Goal: Information Seeking & Learning: Check status

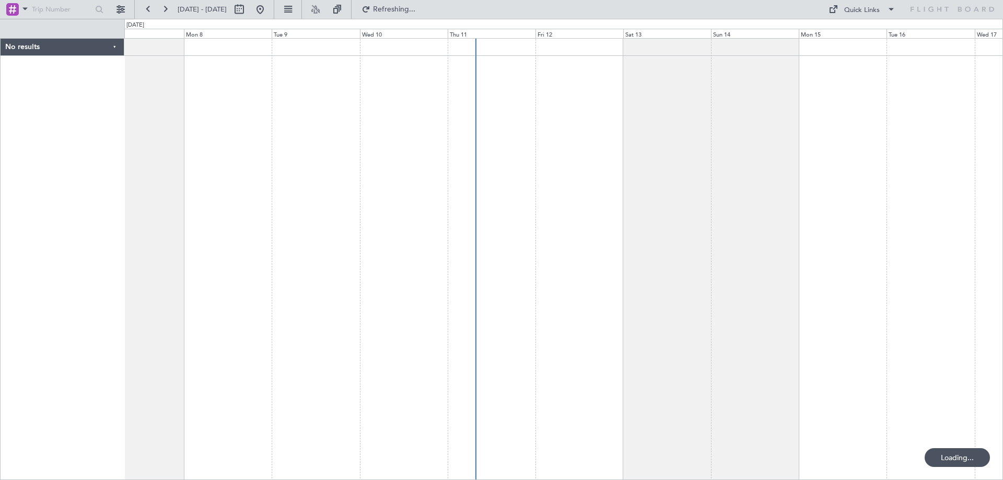
click at [704, 177] on div at bounding box center [563, 259] width 879 height 442
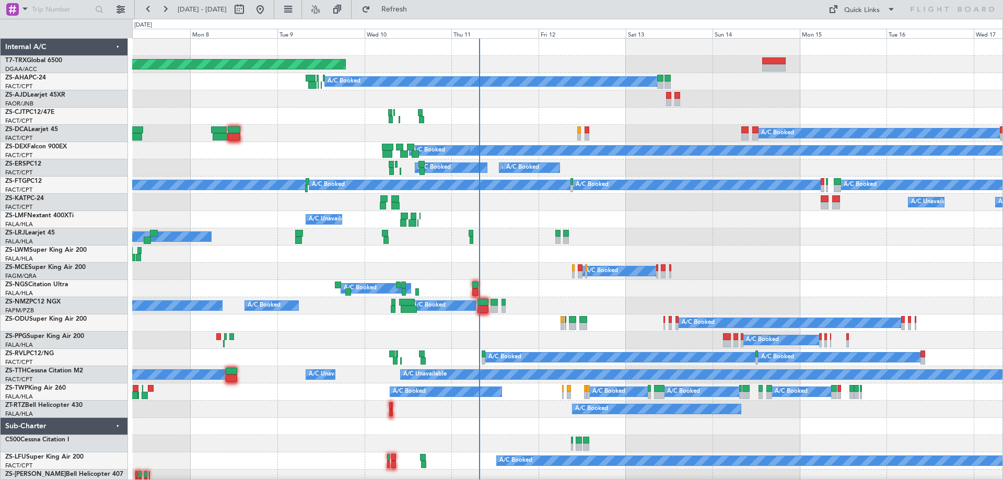
click at [562, 32] on div "Fri 12" at bounding box center [582, 33] width 87 height 9
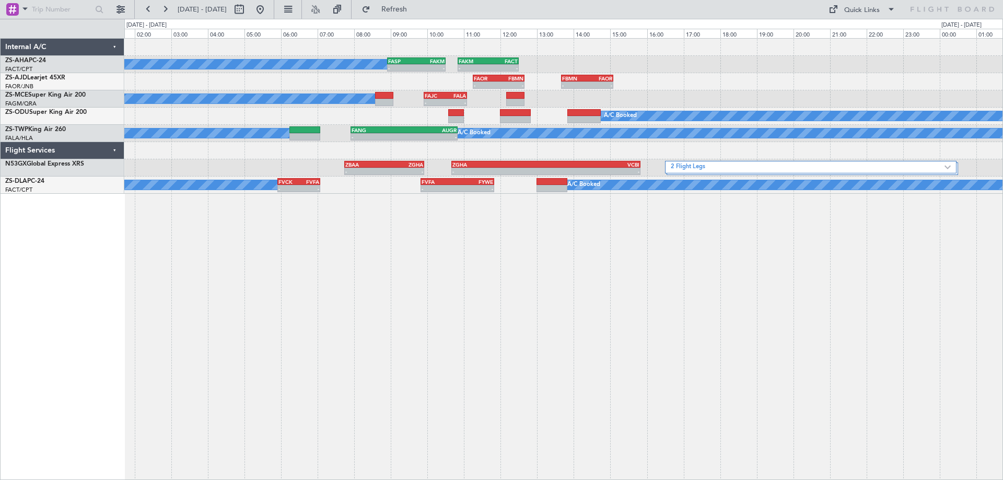
click at [300, 277] on div "A/C Booked - - FASP 08:55 Z FAKM 10:30 Z - - FAKM 10:50 Z FACT 12:30 Z - - FAOR…" at bounding box center [563, 259] width 879 height 442
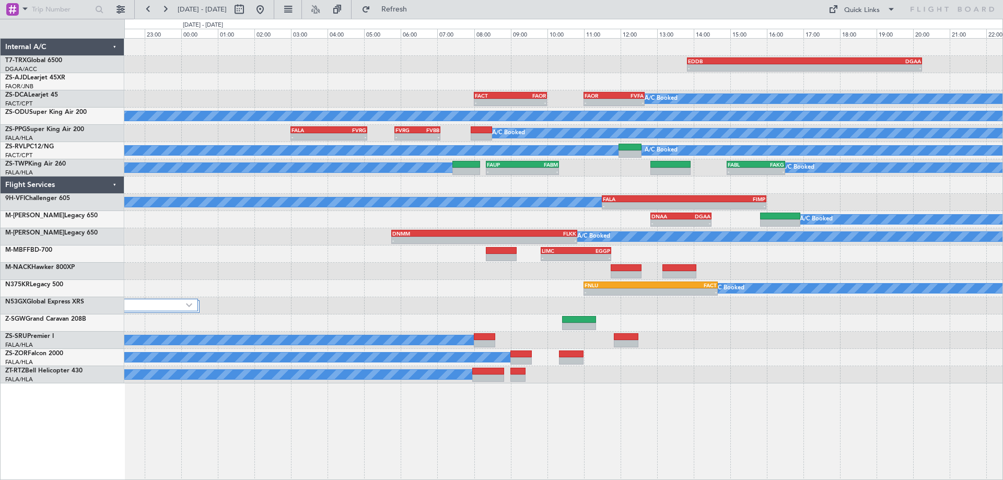
click at [590, 315] on div "- - EDDB 13:50 Z DGAA 20:15 Z A/C Booked - - FACT 08:00 Z FAOR 10:00 Z - - FAOR…" at bounding box center [563, 211] width 878 height 345
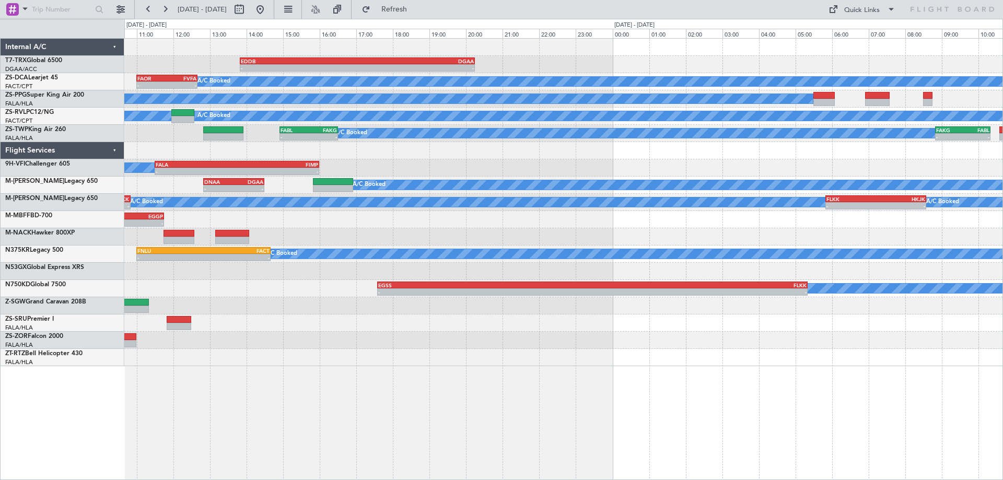
click at [294, 424] on div "- - EDDB 13:50 Z DGAA 20:15 Z A/C Booked - - FAOR 11:00 Z FVFA 12:40 Z FACT 08:…" at bounding box center [563, 259] width 879 height 442
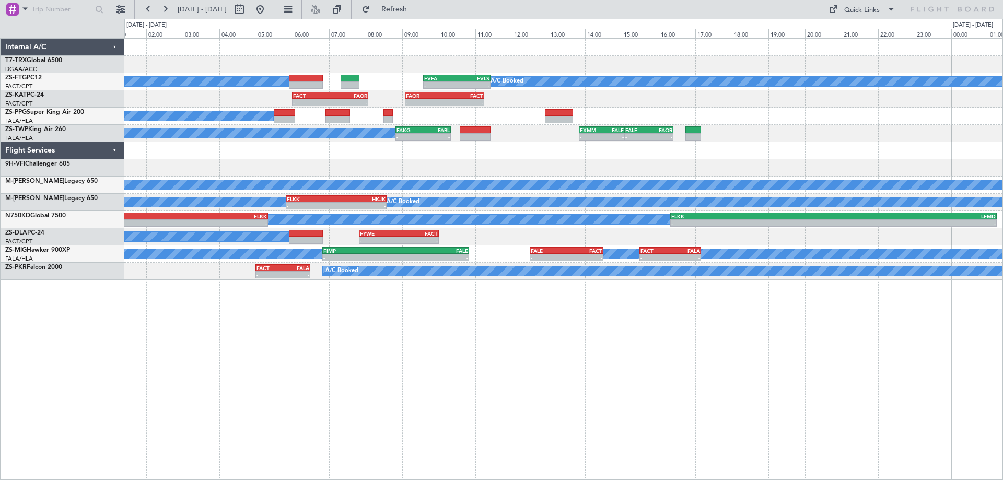
click at [510, 391] on div "- - EDDB 13:50 Z DGAA 20:15 Z A/C Booked A/C Booked - - FVFA 09:35 Z FVLS 11:25…" at bounding box center [563, 259] width 879 height 442
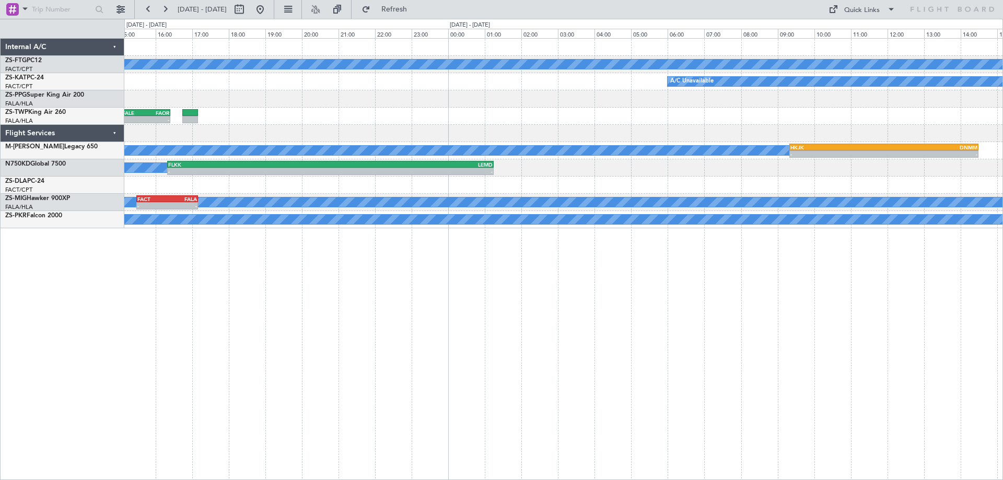
click at [208, 283] on div "A/C Booked FVFA 09:35 Z FVLS 11:25 Z - - A/C Unavailable FAOR 09:05 Z FACT 11:1…" at bounding box center [563, 259] width 879 height 442
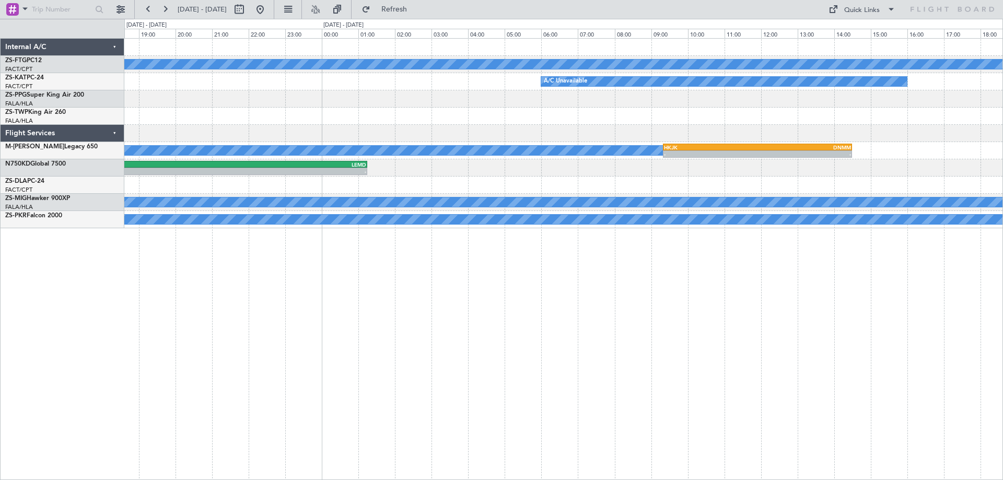
click at [278, 301] on div "A/C Booked A/C Unavailable - - FXMM 13:50 Z FALE 15:05 Z - - FALE 15:05 Z FAOR …" at bounding box center [563, 259] width 879 height 442
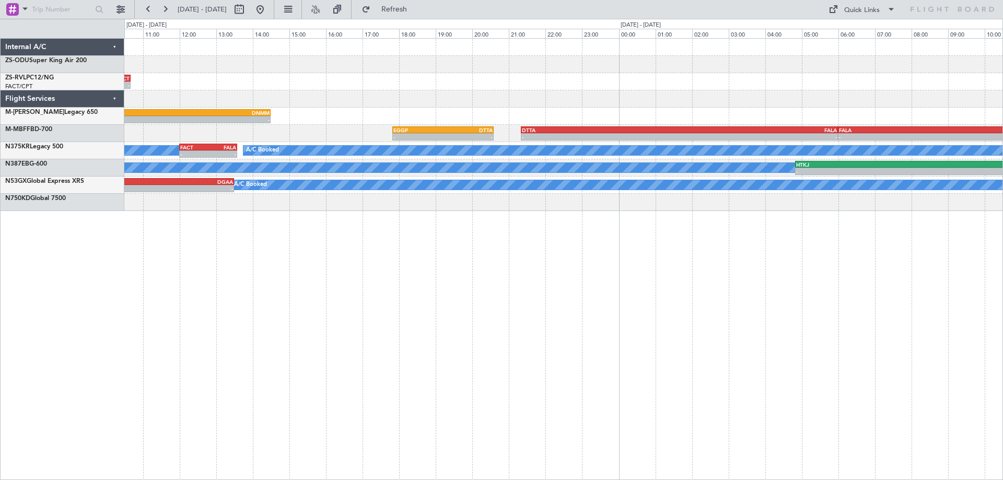
click at [350, 328] on div "- - [PERSON_NAME] 09:30 Z FACT 10:40 Z A/C Booked - - HKJK 09:20 Z DNMM 14:30 Z…" at bounding box center [563, 259] width 879 height 442
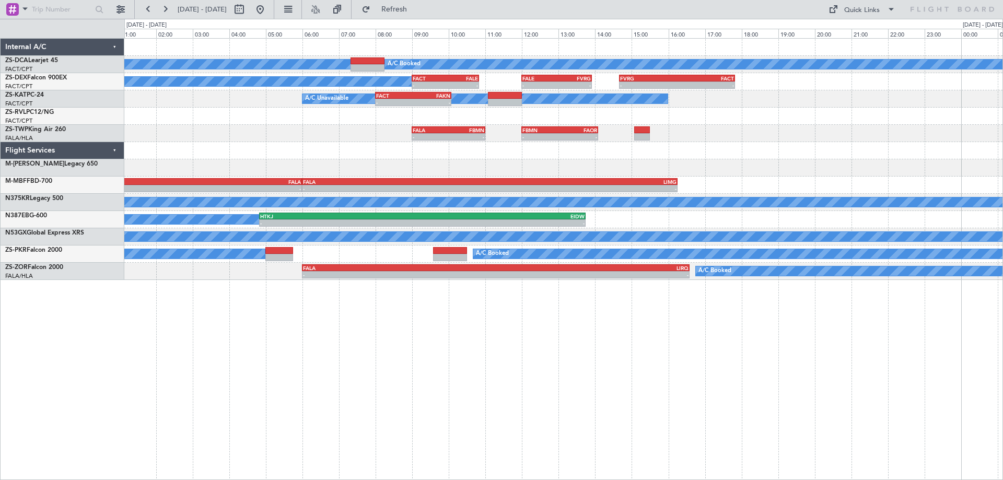
click at [373, 336] on div "A/C Booked A/C Booked A/C Booked - - FACT 09:00 Z FALE 10:50 Z - - FALE 12:00 Z…" at bounding box center [563, 259] width 879 height 442
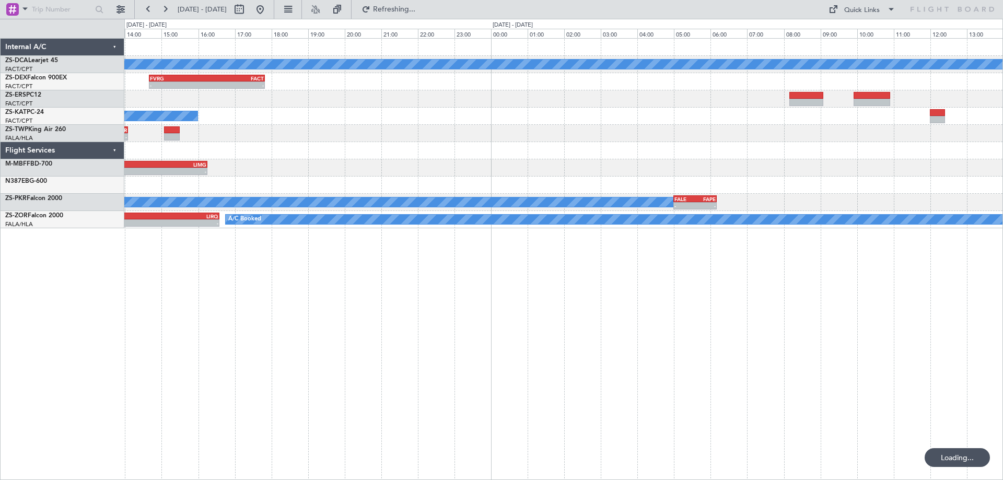
click at [213, 366] on div "A/C Booked - - FVRG 14:40 Z FACT 17:50 Z FACT 09:00 Z FALE 10:50 Z - - - - FALE…" at bounding box center [563, 259] width 879 height 442
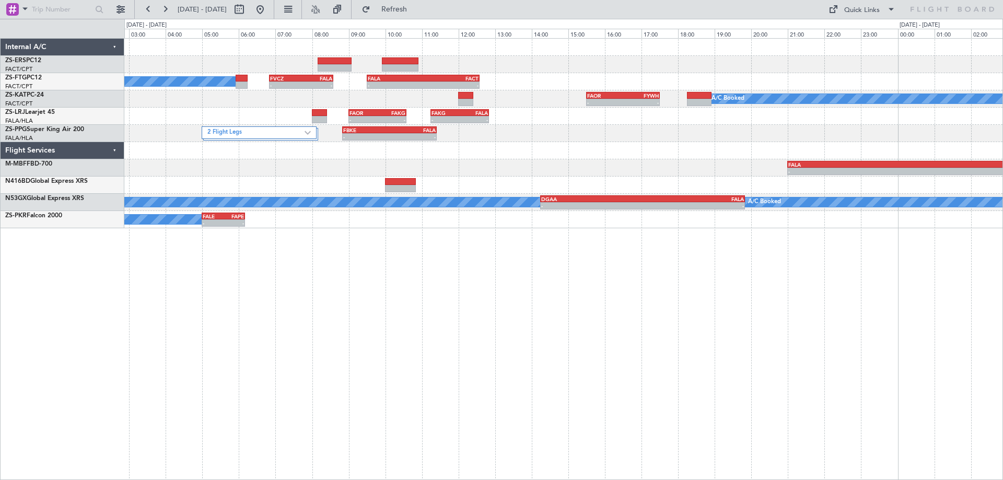
click at [394, 361] on div "A/C Booked - - FVCZ 06:50 Z FALA 08:35 Z - - FALA 09:30 Z FACT 12:35 Z - - FAOR…" at bounding box center [563, 259] width 879 height 442
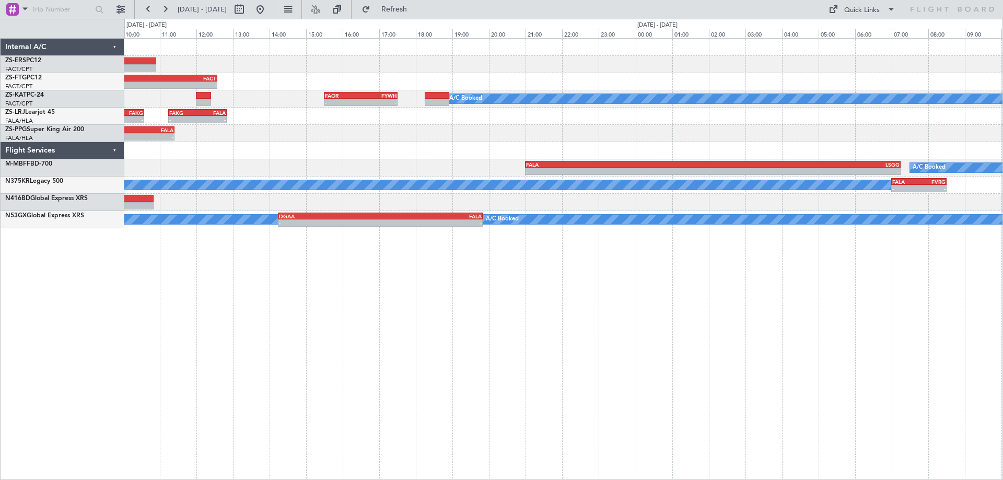
click at [259, 367] on div "- - FALA 09:30 Z FACT 12:35 Z - - FVCZ 06:50 Z FALA 08:35 Z A/C Booked - - FAOR…" at bounding box center [563, 259] width 879 height 442
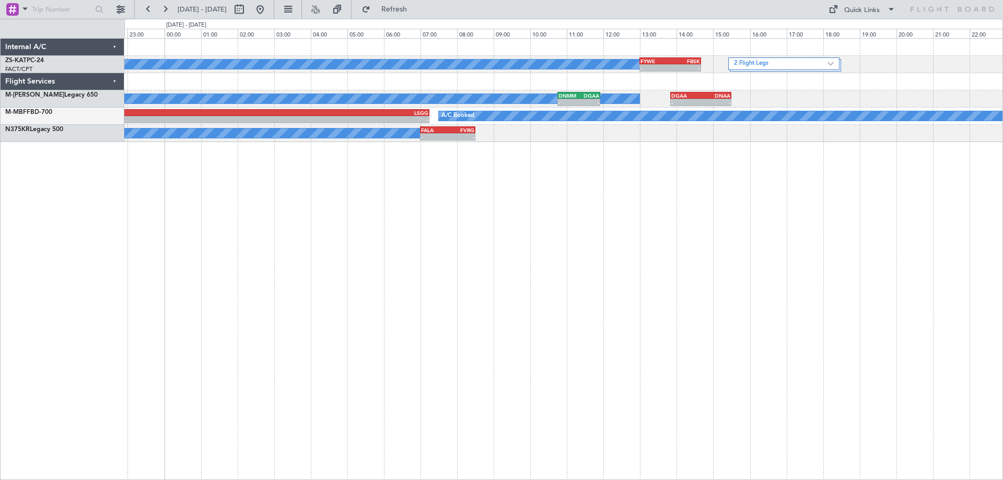
click at [272, 334] on div "A/C Booked - - FYWE 13:00 Z FBSK 14:40 Z 2 Flight Legs - - FAOR 15:30 Z FYWH 17…" at bounding box center [563, 259] width 879 height 442
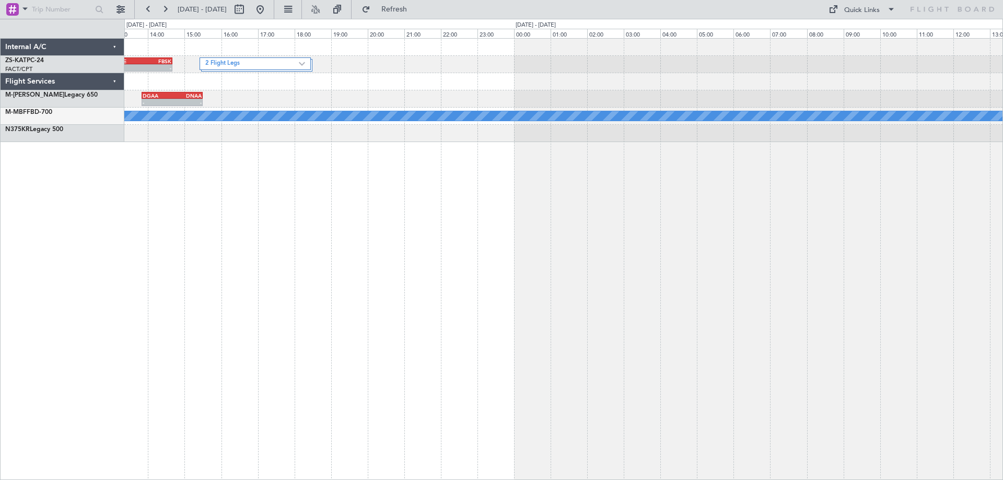
click at [164, 303] on div "- - FYWE 13:00 Z FBSK 14:40 Z 2 Flight Legs A/C Booked - - DGAA 13:50 Z DNAA 15…" at bounding box center [563, 259] width 879 height 442
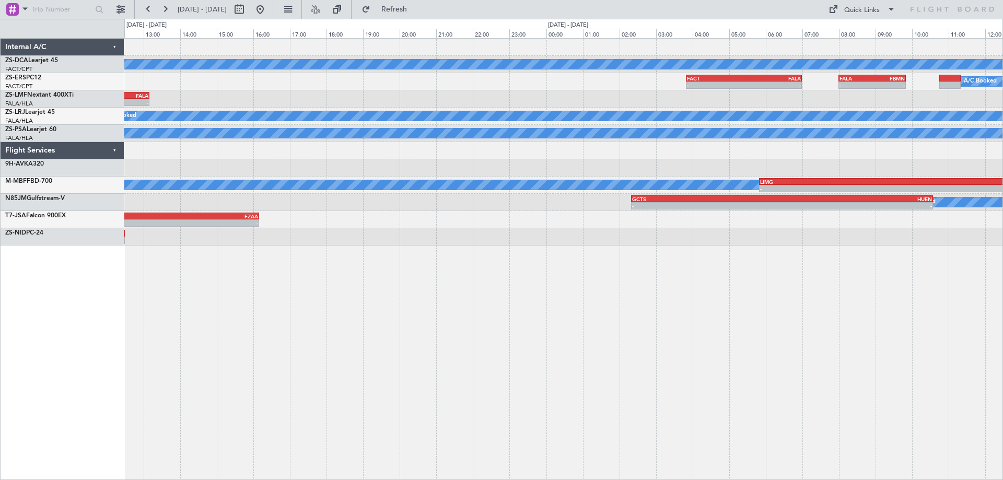
click at [228, 326] on div "A/C Booked FBMN 08:15 Z FYWH 09:35 Z - - A/C Booked - - FACT 03:50 Z FALA 07:00…" at bounding box center [563, 259] width 879 height 442
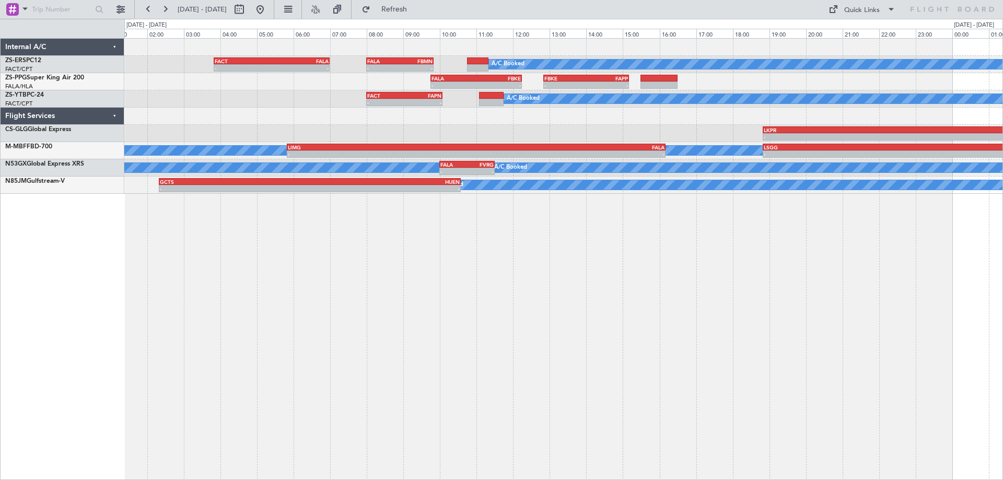
click at [174, 322] on div "- - FACT 03:50 Z FALA 07:00 Z - - FALA 08:00 Z FBMN 09:50 Z A/C Booked - - FALA…" at bounding box center [563, 259] width 879 height 442
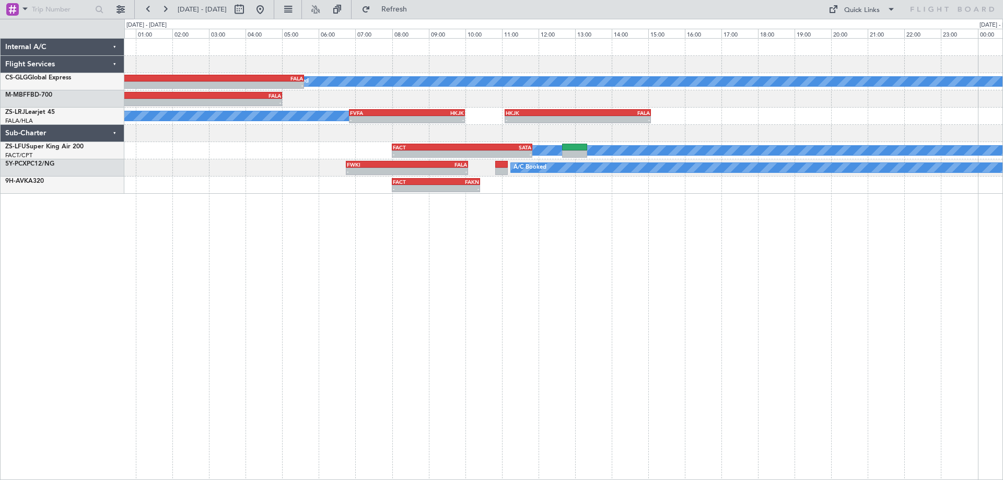
click at [295, 312] on div "- - LKPR 18:50 Z FALA 05:36 Z A/C Booked - - LSGG 18:50 Z FALA 05:00 Z A/C Book…" at bounding box center [563, 259] width 879 height 442
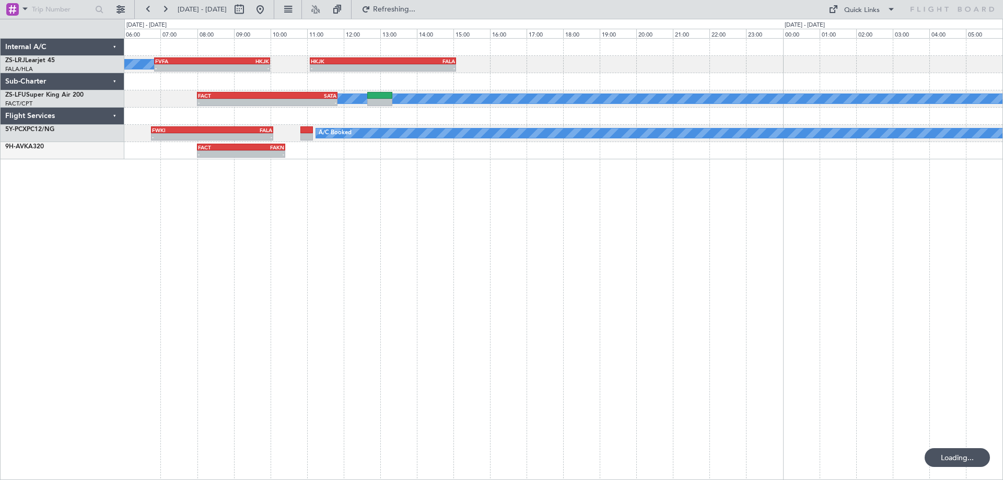
click at [359, 297] on div "- - FVFA 06:50 Z HKJK 10:00 Z - - HKJK 11:05 Z FALA 15:05 Z A/C Booked A/C Book…" at bounding box center [563, 259] width 879 height 442
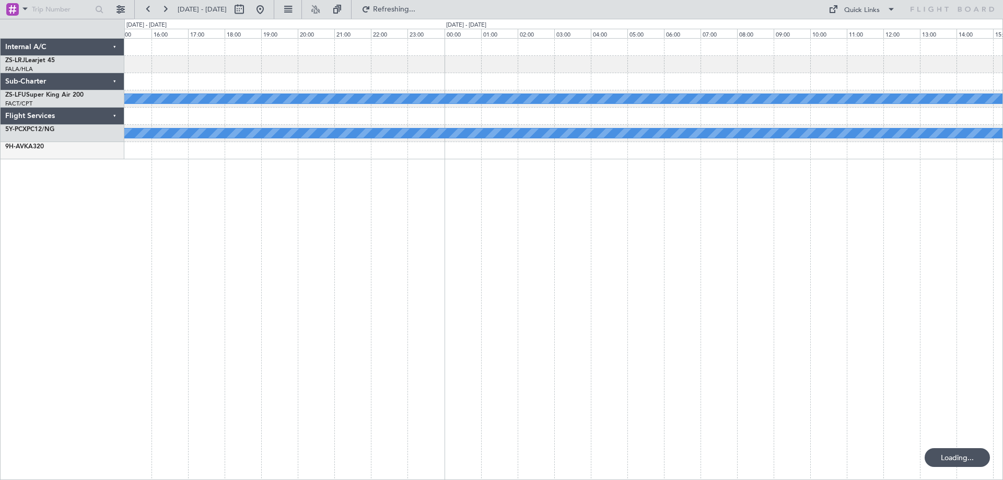
click at [431, 316] on div "- - HKJK 11:05 Z FALA 15:05 Z - - FVFA 06:50 Z HKJK 10:00 Z A/C Booked FACT 08:…" at bounding box center [563, 259] width 879 height 442
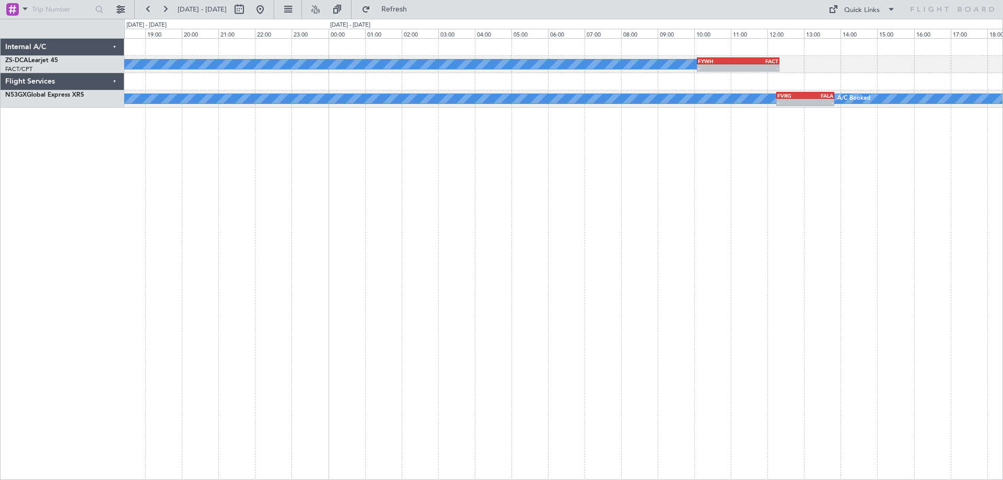
click at [374, 317] on div "A/C Booked - - FYWH 10:05 Z FACT 12:20 Z A/C Booked A/C Booked - - FVRG 12:15 Z…" at bounding box center [563, 259] width 879 height 442
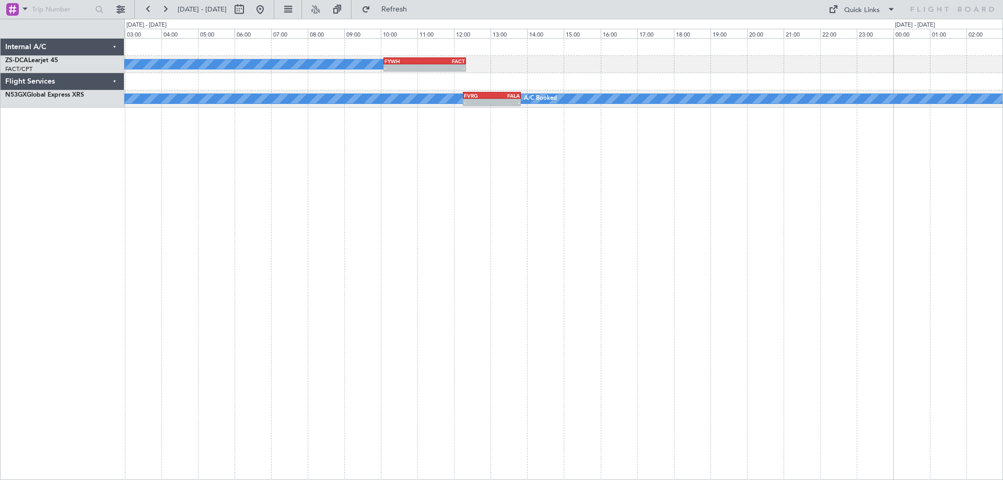
click at [478, 326] on div "A/C Booked - - FYWH 10:05 Z FACT 12:20 Z A/C Booked A/C Booked - - FVRG 12:15 Z…" at bounding box center [563, 259] width 879 height 442
click at [226, 338] on div "A/C Booked - - FYWH 10:05 Z FACT 12:20 Z A/C Booked A/C Booked - - FVRG 12:15 Z…" at bounding box center [563, 259] width 879 height 442
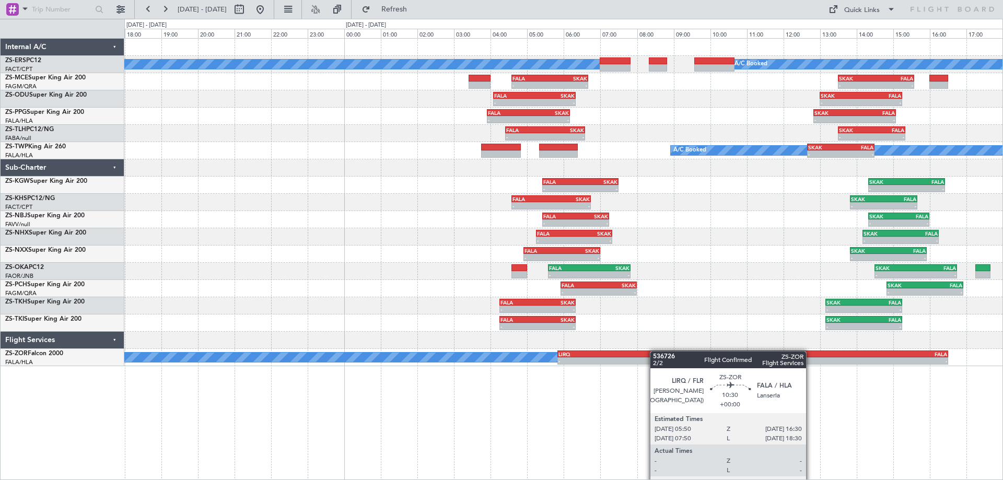
click at [637, 356] on div "A/C Booked A/C Booked - - FALA 04:35 Z SKAK 06:40 Z - - SKAK 13:30 Z FALA 15:35…" at bounding box center [563, 203] width 878 height 328
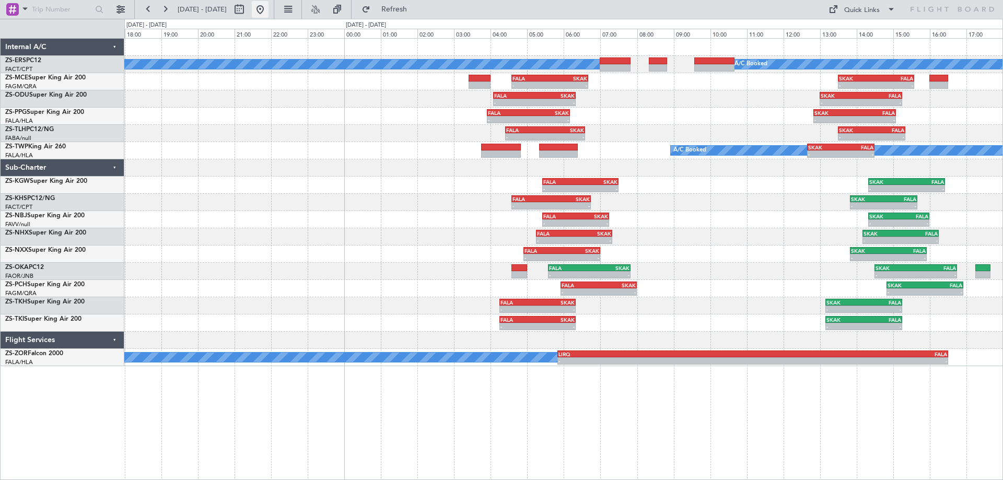
click at [269, 10] on button at bounding box center [260, 9] width 17 height 17
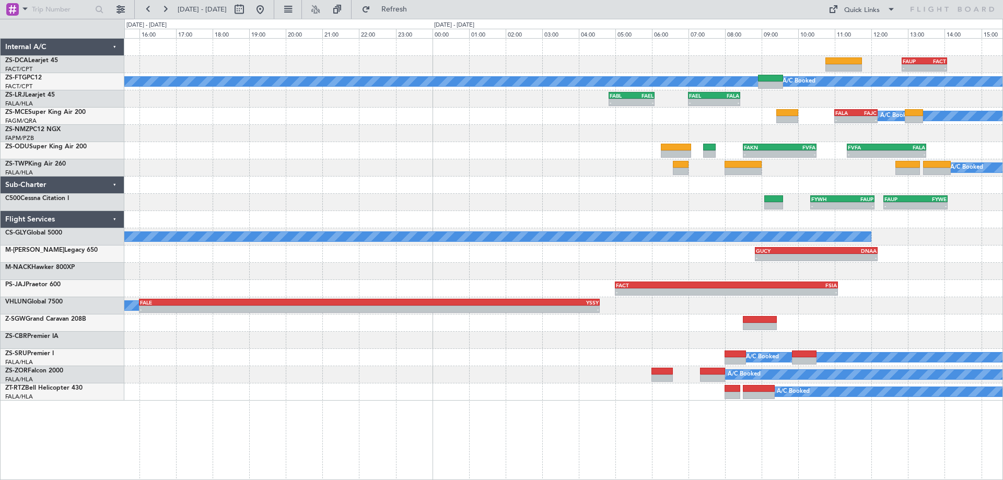
click at [444, 221] on div "- - FAUP 12:50 Z FACT 14:04 Z A/C Booked A/C Booked - - FABL 04:50 Z FAEL 06:05…" at bounding box center [563, 220] width 878 height 362
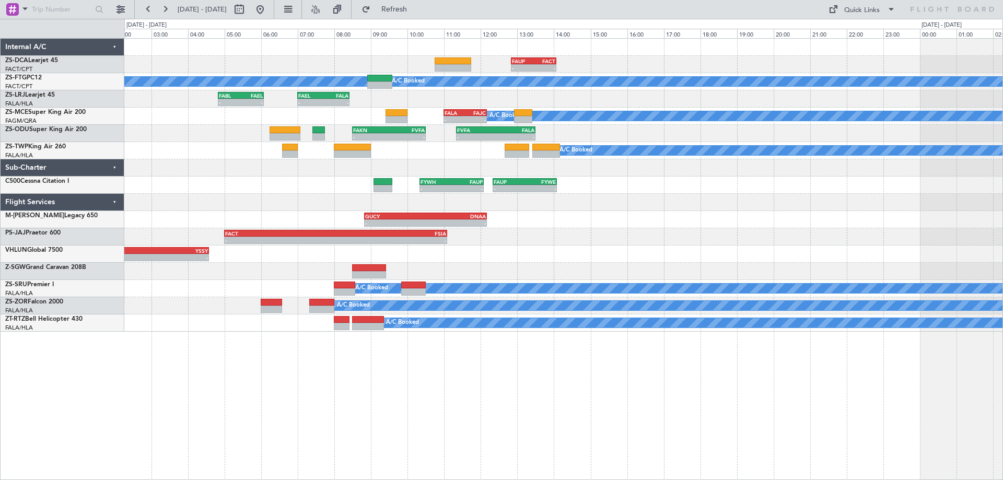
click at [529, 230] on div "- - FAUP 12:50 Z FACT 14:04 Z A/C Booked A/C Booked - - FABL 04:50 Z FAEL 06:05…" at bounding box center [563, 185] width 878 height 293
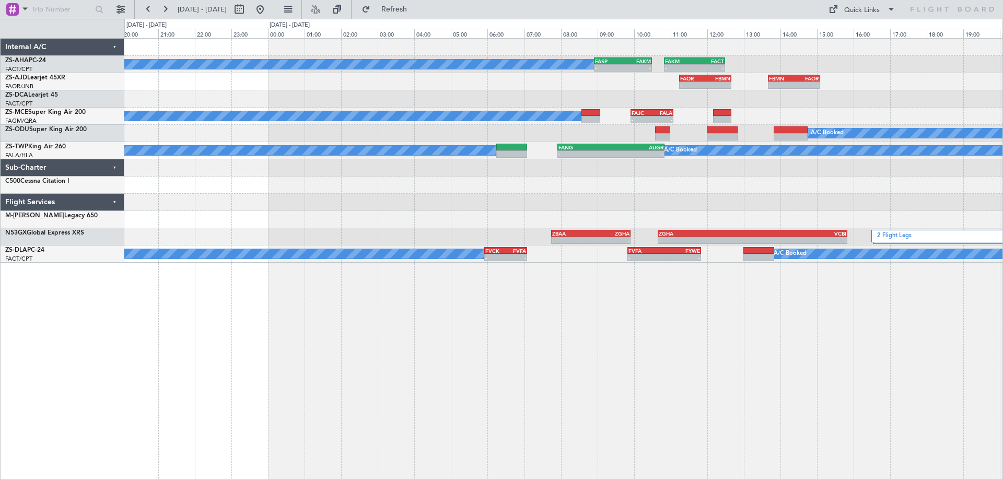
click at [420, 236] on div "A/C Booked - - FASP 08:55 Z FAKM 10:30 Z - - FAKM 10:50 Z FACT 12:30 Z - - FAOR…" at bounding box center [563, 151] width 878 height 224
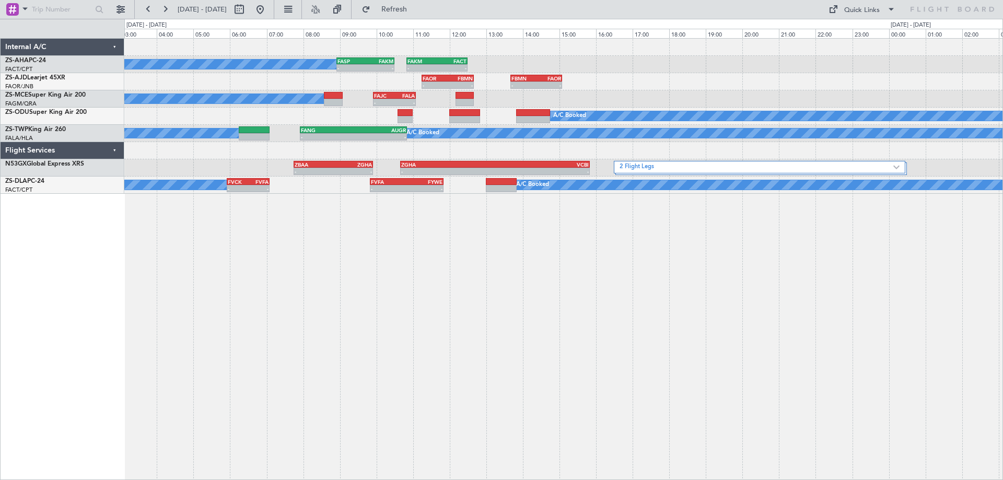
click at [286, 295] on div "A/C Booked - - FASP 08:55 Z FAKM 10:30 Z - - FAKM 10:50 Z FACT 12:30 Z - - FAOR…" at bounding box center [563, 259] width 879 height 442
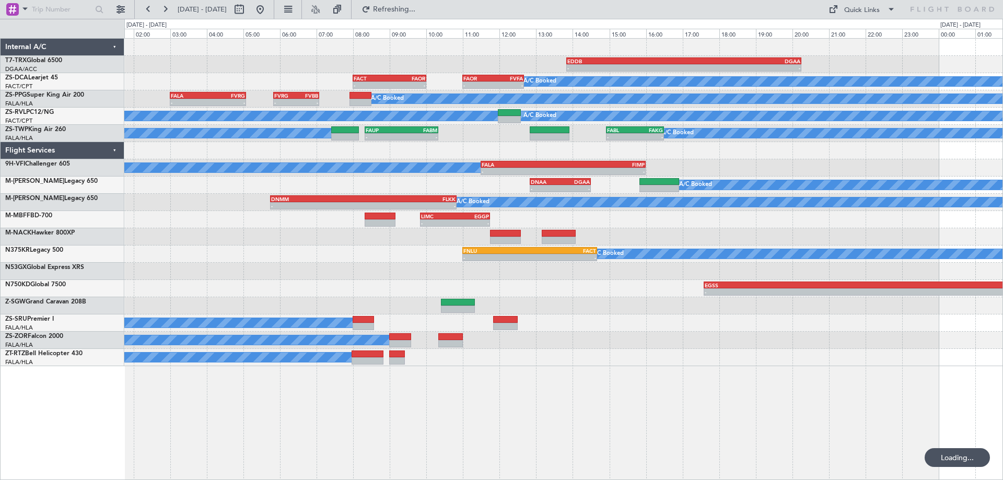
click at [421, 367] on div "- - EDDB 13:50 Z DGAA 20:15 Z A/C Booked - - FACT 08:00 Z FAOR 10:00 Z - - FAOR…" at bounding box center [563, 259] width 879 height 442
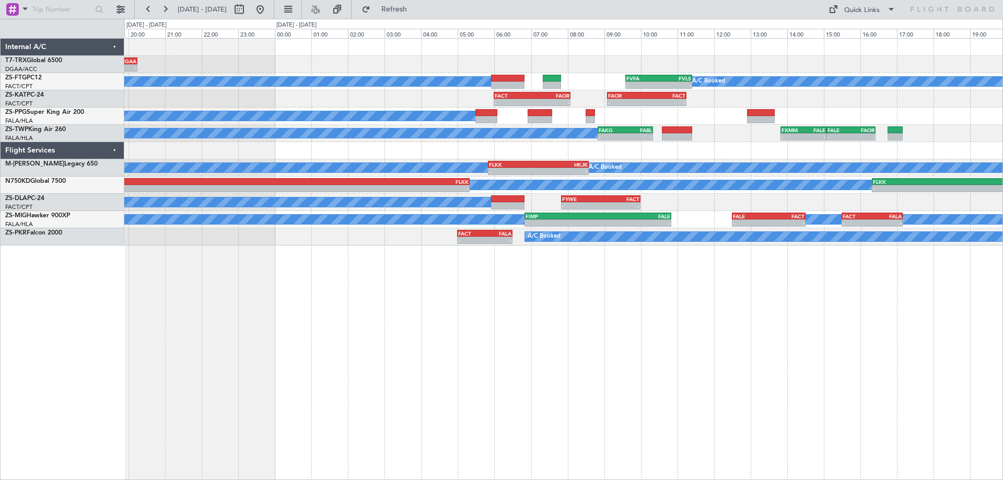
click at [717, 383] on div "- - EDDB 13:50 Z DGAA 20:15 Z A/C Booked A/C Booked - - FVFA 09:35 Z FVLS 11:25…" at bounding box center [563, 259] width 879 height 442
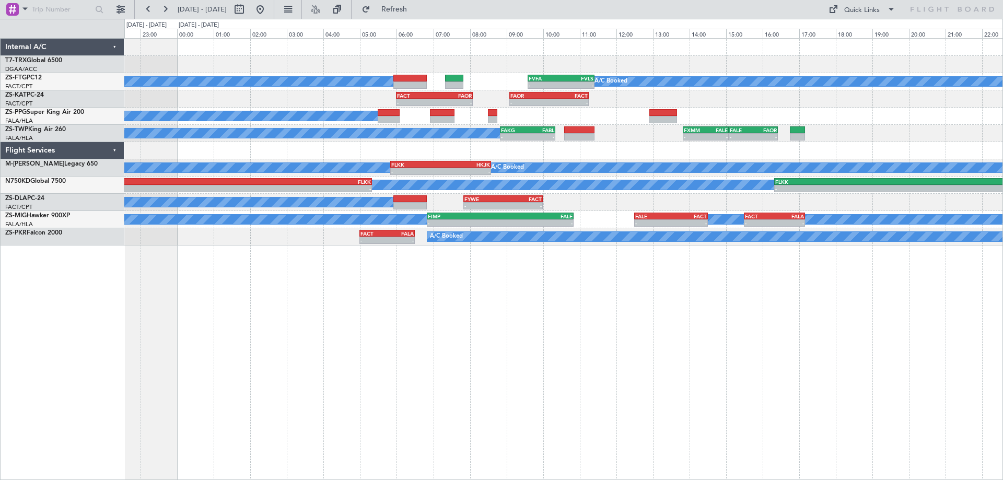
click at [832, 315] on div "- - EDDB 13:50 Z DGAA 20:15 Z A/C Booked A/C Booked - - FVFA 09:35 Z FVLS 11:25…" at bounding box center [563, 259] width 879 height 442
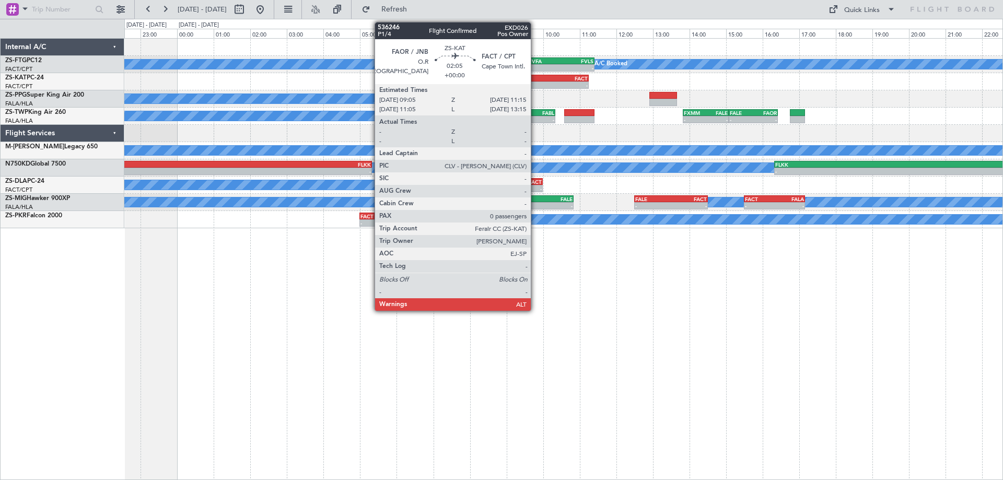
click at [536, 82] on div "-" at bounding box center [529, 85] width 39 height 6
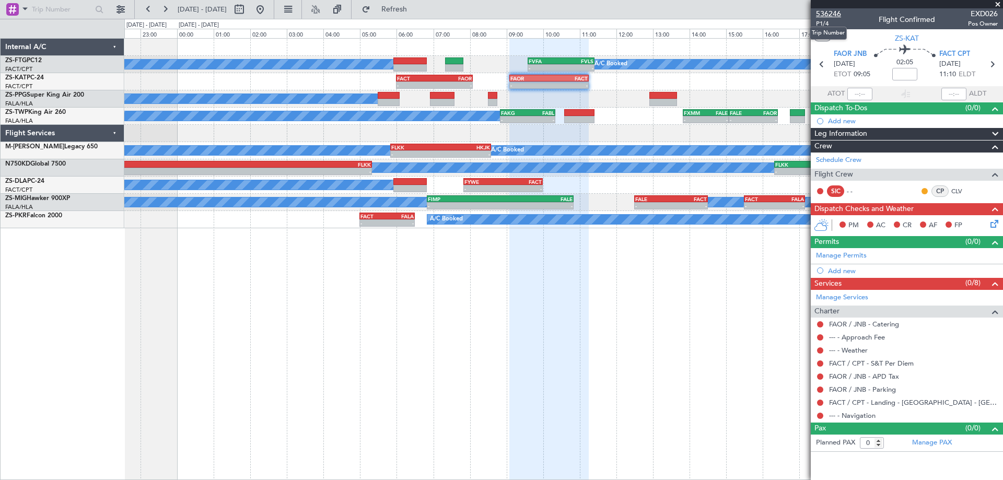
click at [833, 16] on span "536246" at bounding box center [828, 13] width 25 height 11
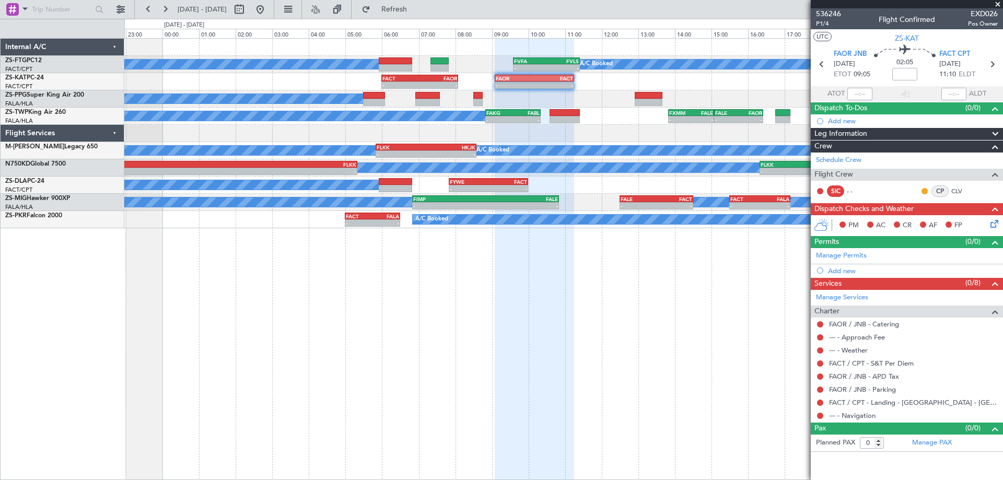
click at [567, 307] on div at bounding box center [534, 260] width 79 height 442
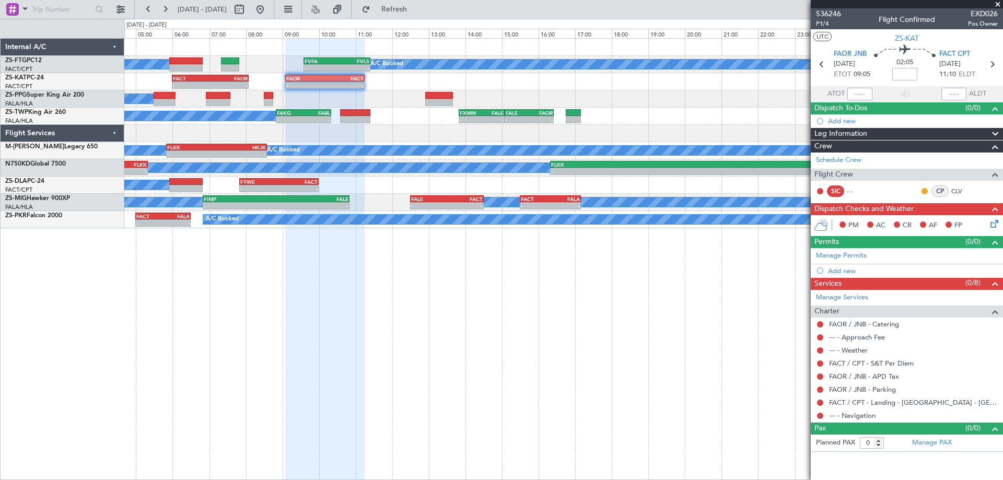
click at [361, 320] on div at bounding box center [324, 260] width 79 height 442
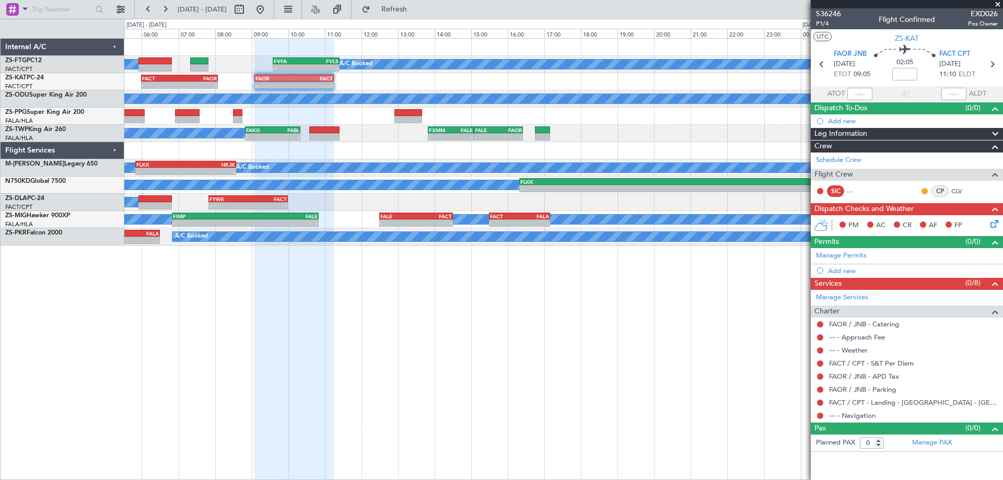
click at [616, 318] on div "A/C Booked A/C Booked - - FVFA 09:35 Z FVLS 11:25 Z - - FACT 06:00 Z FAOR 08:05…" at bounding box center [563, 259] width 879 height 442
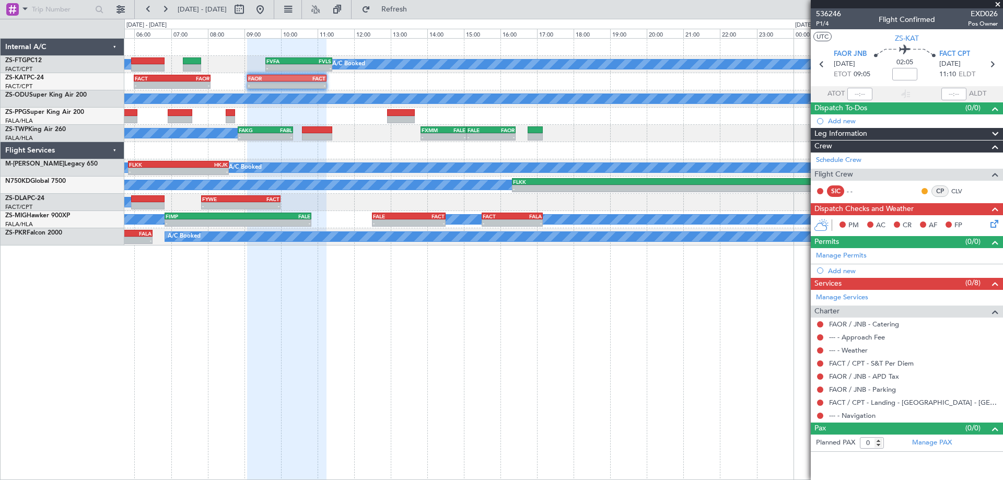
click at [636, 315] on div "A/C Booked A/C Booked - - FVFA 09:35 Z FVLS 11:25 Z - - FACT 06:00 Z FAOR 08:05…" at bounding box center [563, 259] width 879 height 442
click at [358, 315] on div "A/C Booked A/C Booked - - FVFA 09:35 Z FVLS 11:25 Z - - FACT 06:00 Z FAOR 08:05…" at bounding box center [563, 259] width 879 height 442
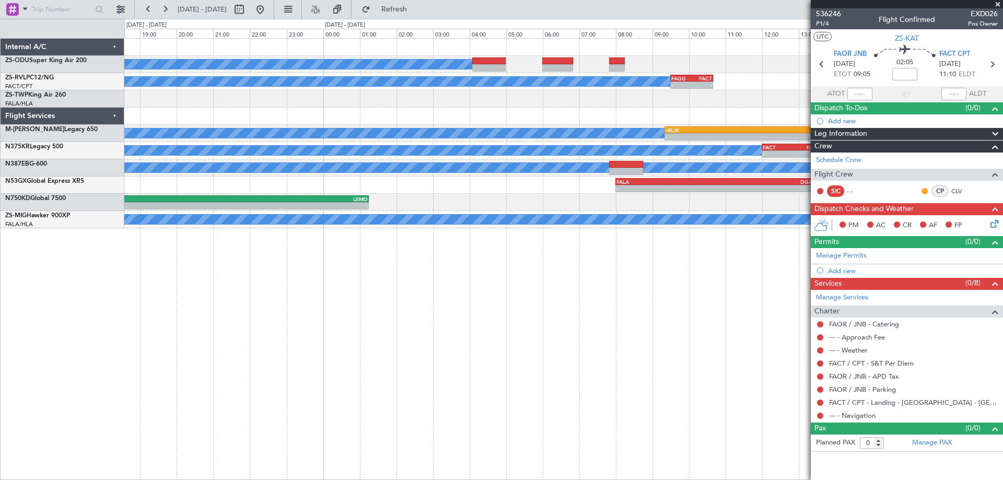
click at [394, 346] on div "A/C Booked A/C Booked - - [PERSON_NAME] 09:30 Z FACT 10:40 Z - - FXMM 13:50 Z F…" at bounding box center [563, 259] width 879 height 442
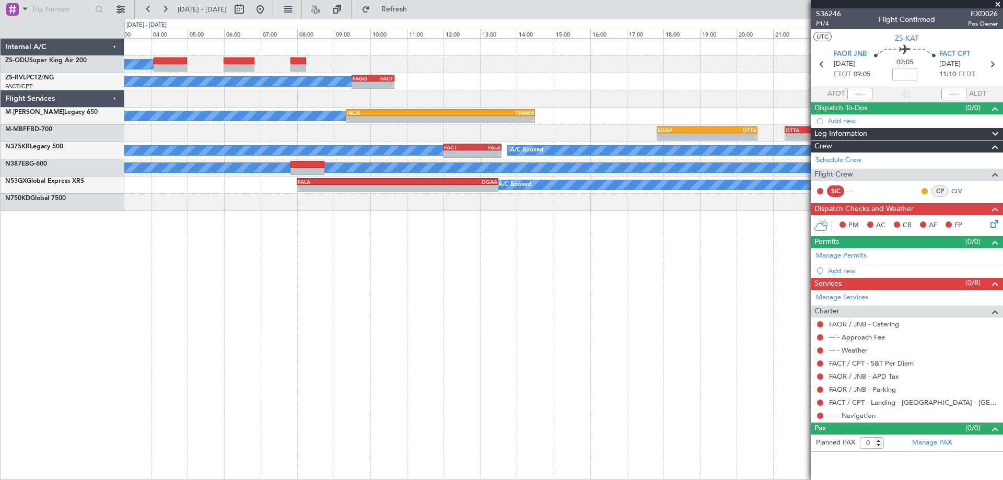
click at [263, 332] on div "A/C Booked A/C Booked - - [PERSON_NAME] 09:30 Z FACT 10:40 Z A/C Booked - - HKJ…" at bounding box center [563, 259] width 879 height 442
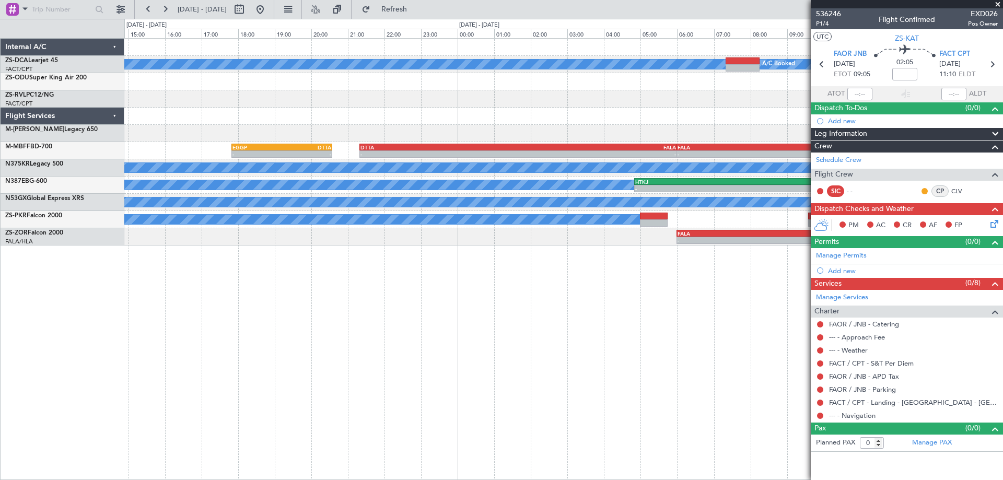
click at [219, 321] on div "A/C Booked A/C Booked - - [PERSON_NAME] 09:30 Z FACT 10:40 Z A/C Booked - - HKJ…" at bounding box center [563, 259] width 879 height 442
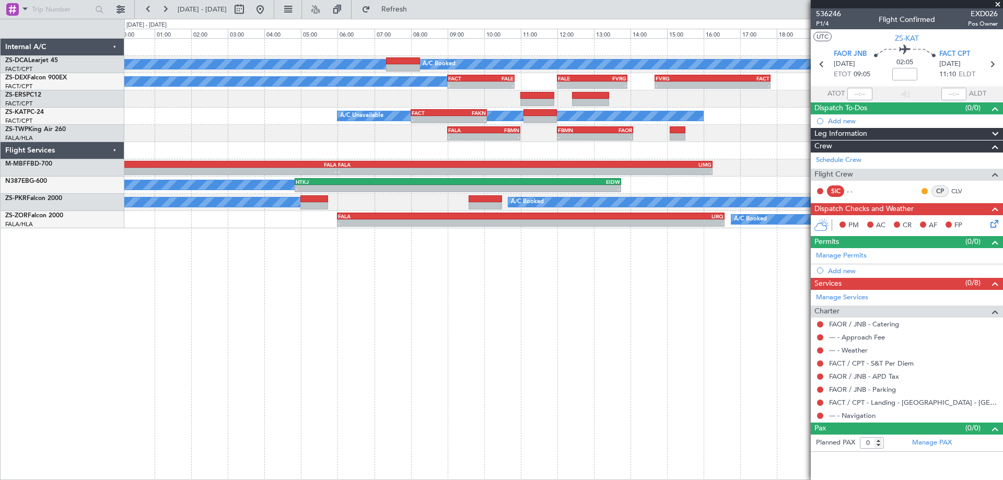
click at [319, 345] on div "A/C Booked A/C Booked A/C Booked - - FACT 09:00 Z FALE 10:50 Z - - FALE 12:00 Z…" at bounding box center [563, 259] width 879 height 442
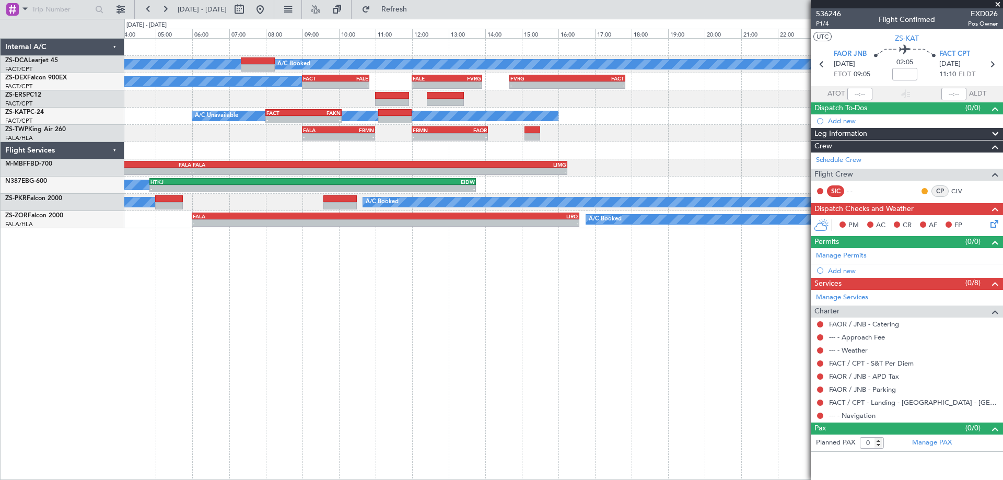
click at [577, 320] on div "A/C Booked A/C Booked A/C Booked - - FACT 09:00 Z FALE 10:50 Z - - FALE 12:00 Z…" at bounding box center [563, 259] width 879 height 442
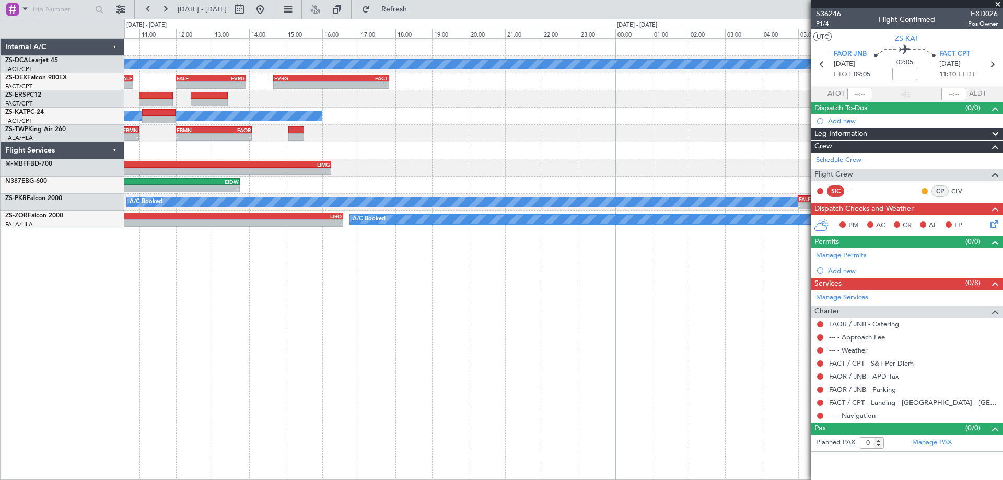
click at [355, 336] on div "A/C Booked A/C Booked - - FACT 09:00 Z FALE 10:50 Z - - FALE 12:00 Z FVRG 13:55…" at bounding box center [563, 259] width 879 height 442
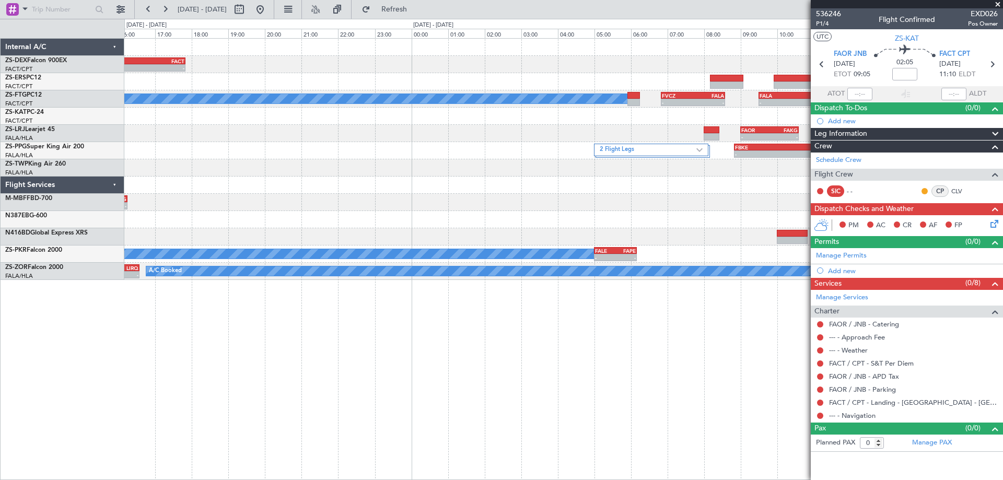
click at [321, 336] on div "- - FVRG 14:40 Z FACT 17:50 Z - - FALE 12:00 Z FVRG 13:55 Z FACT 09:00 Z FALE 1…" at bounding box center [563, 259] width 879 height 442
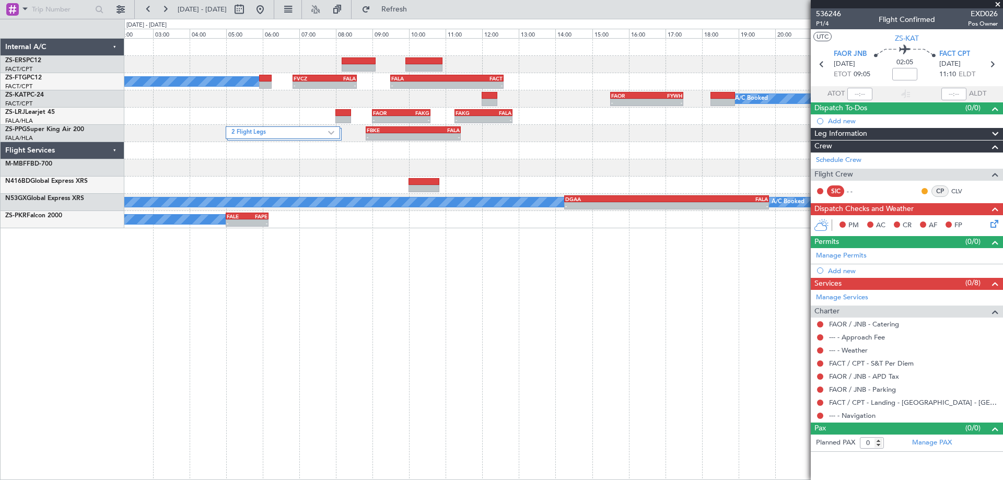
click at [426, 343] on div "A/C Booked - - FVCZ 06:50 Z FALA 08:35 Z - - FALA 09:30 Z FACT 12:35 Z - - FAOR…" at bounding box center [563, 259] width 879 height 442
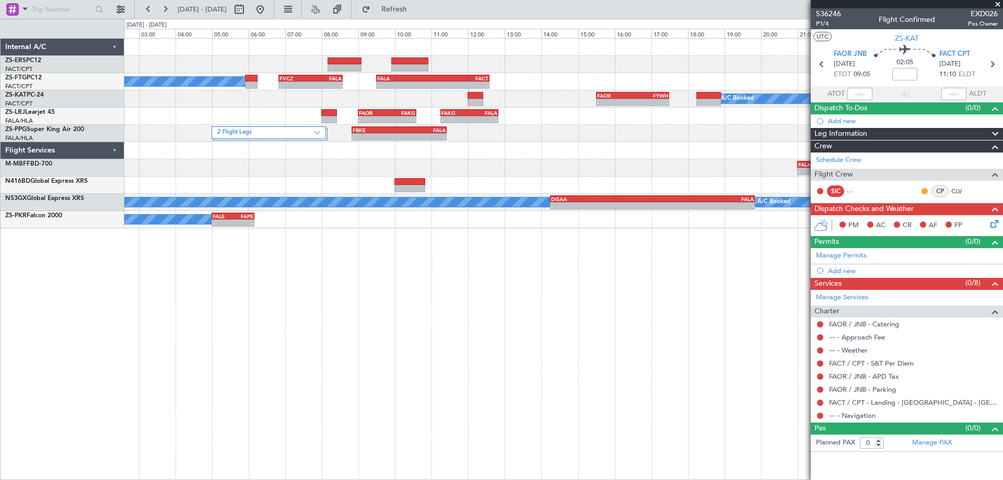
click at [433, 151] on div at bounding box center [563, 150] width 878 height 17
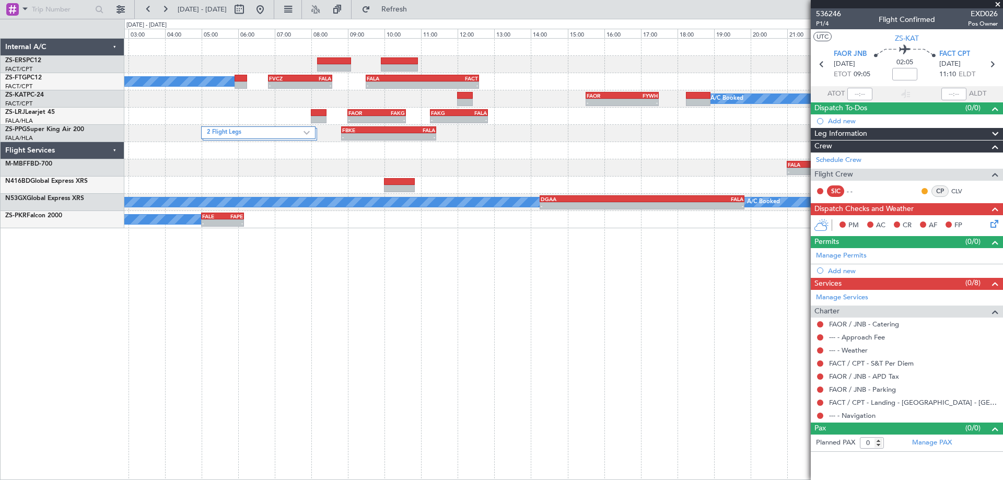
click at [516, 248] on div "A/C Booked - - FVCZ 06:50 Z FALA 08:35 Z - - FALA 09:30 Z FACT 12:35 Z - - FAOR…" at bounding box center [563, 259] width 879 height 442
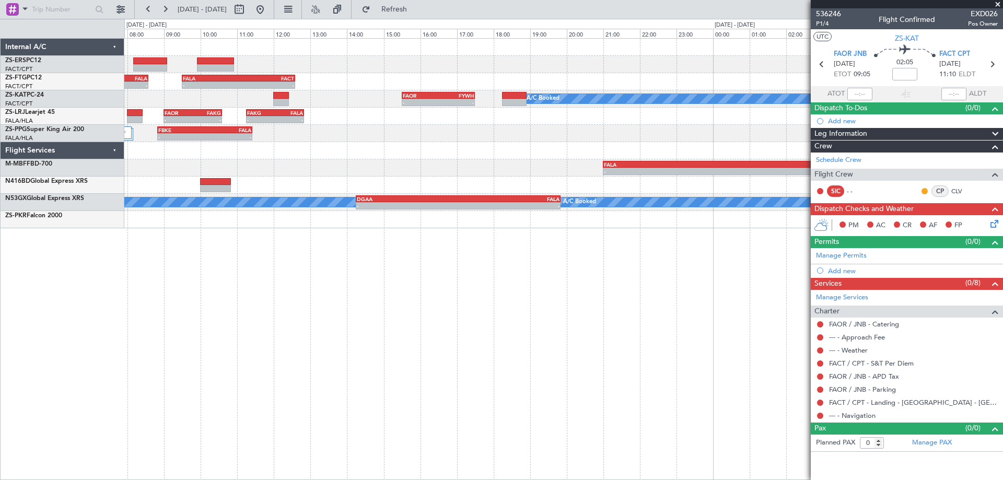
click at [412, 326] on div "- - FVCZ 06:50 Z FALA 08:35 Z - - FALA 09:30 Z FACT 12:35 Z A/C Booked - - FAOR…" at bounding box center [563, 259] width 879 height 442
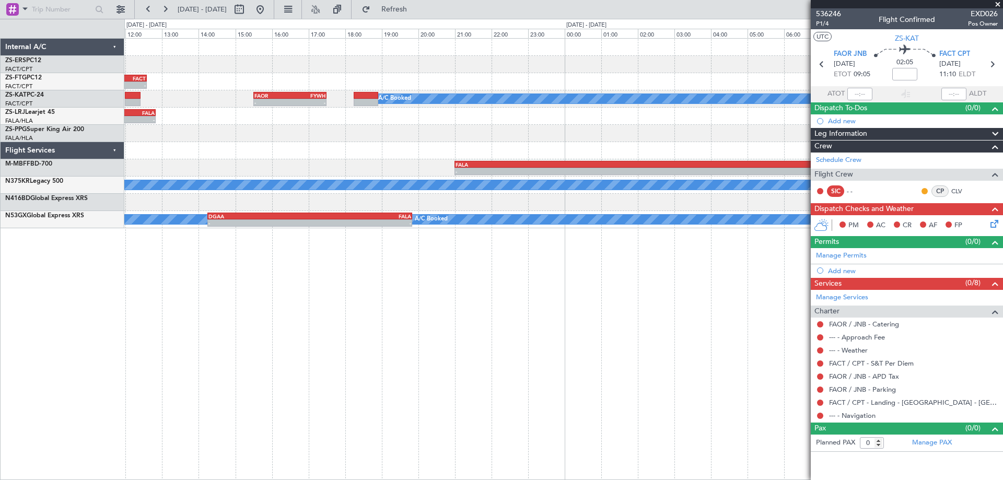
click at [291, 300] on div "- - FALA 09:30 Z FACT 12:35 Z - - FVCZ 06:50 Z FALA 08:35 Z A/C Booked - - FAOR…" at bounding box center [563, 259] width 879 height 442
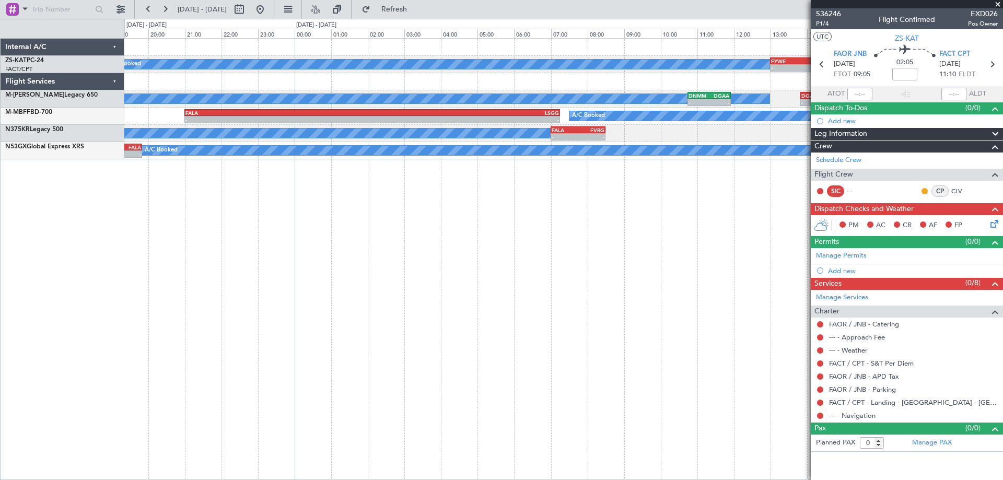
click at [408, 309] on div "A/C Booked - - FYWE 13:00 Z FBSK 14:40 Z 2 Flight Legs - - FAOR 15:30 Z FYWH 17…" at bounding box center [563, 259] width 879 height 442
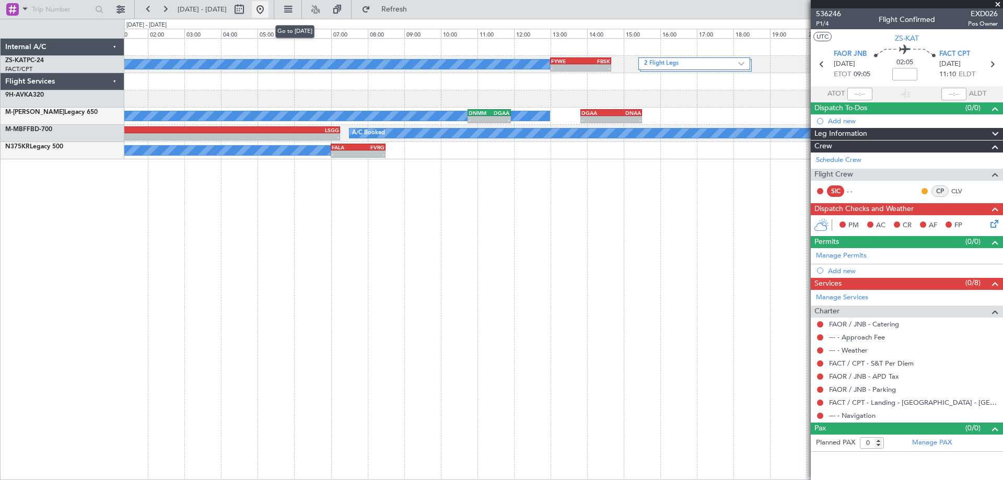
click at [269, 13] on button at bounding box center [260, 9] width 17 height 17
